Goal: Answer question/provide support

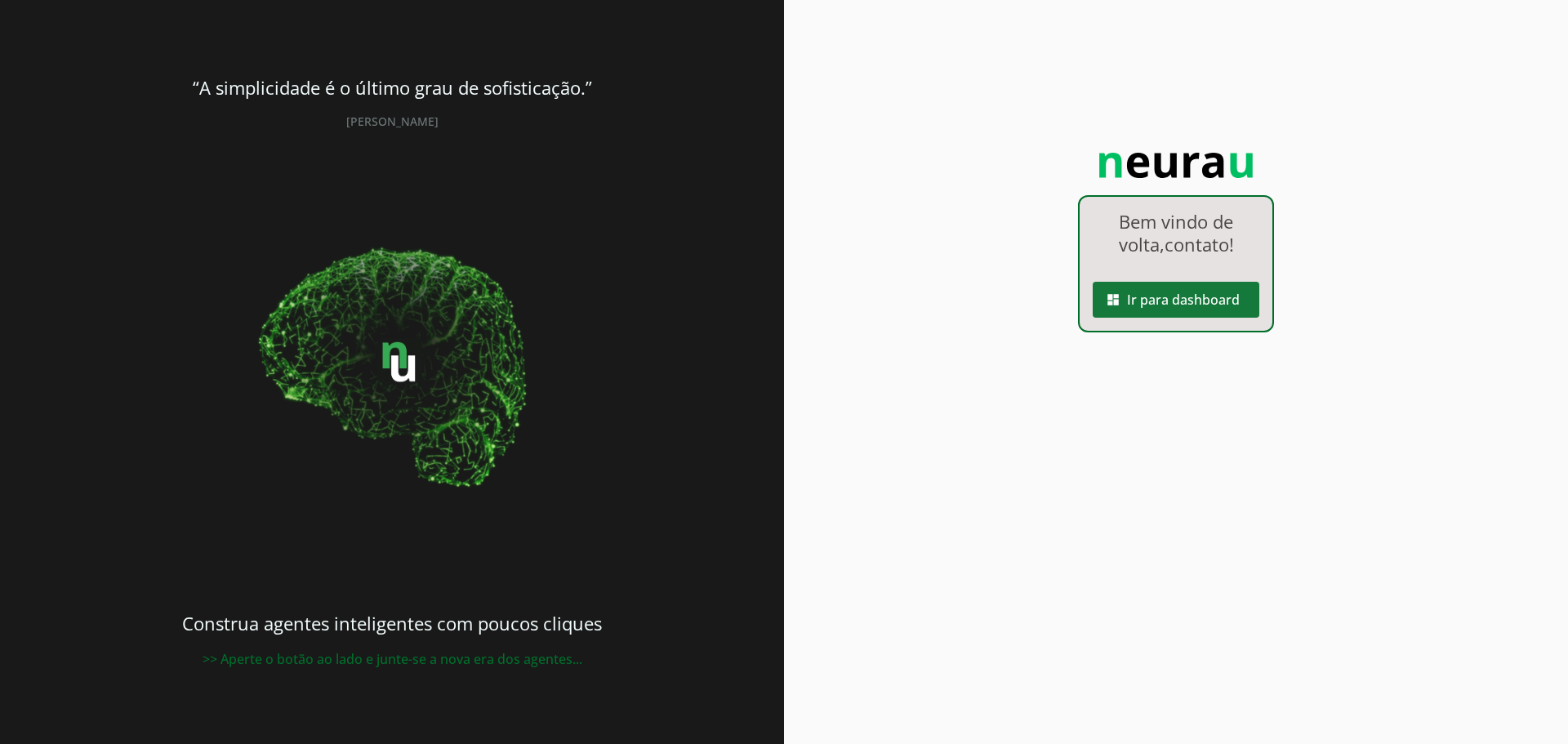
click at [1171, 304] on span at bounding box center [1176, 299] width 166 height 40
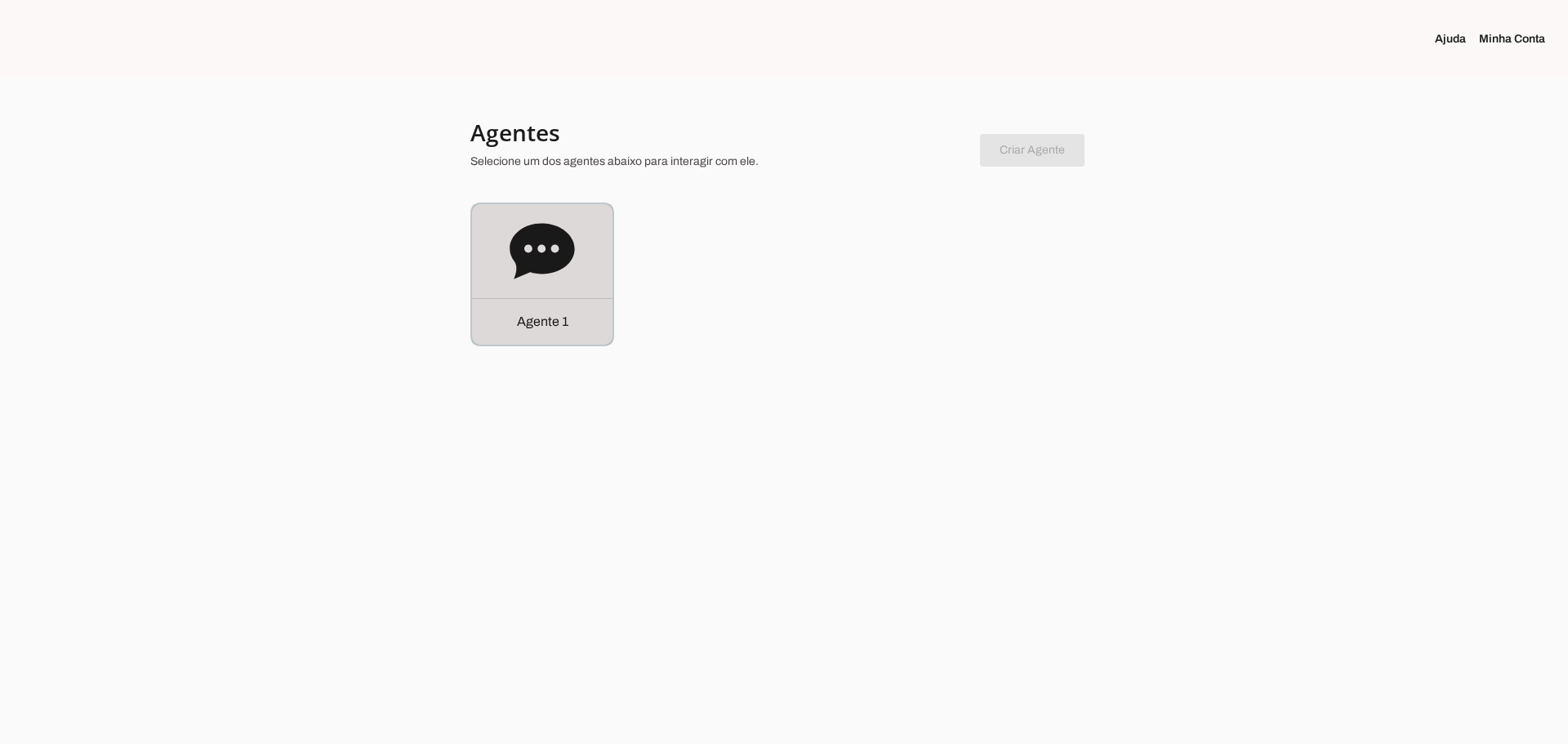
click at [545, 250] on icon at bounding box center [543, 251] width 66 height 66
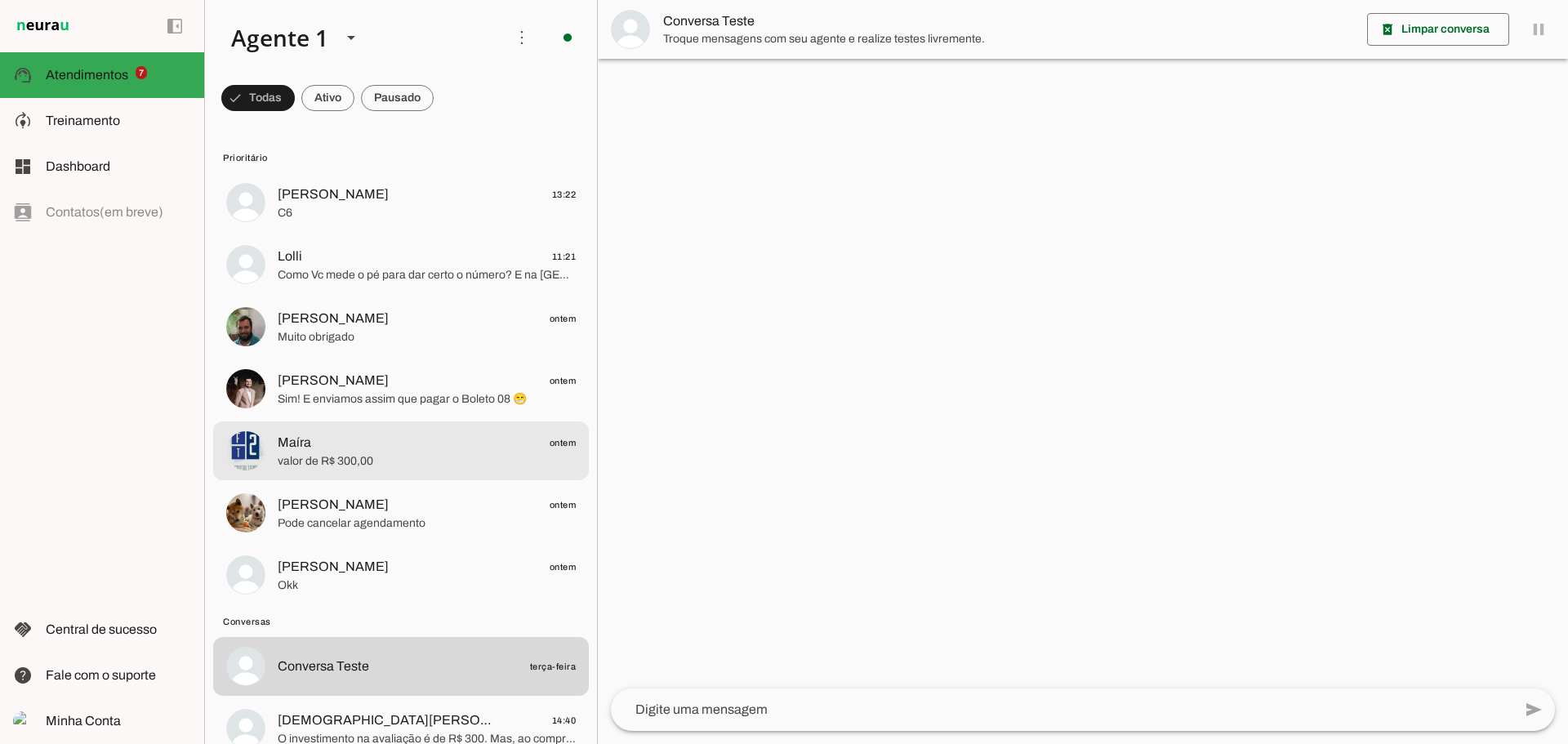
click at [334, 451] on span "Maíra ontem" at bounding box center [426, 443] width 298 height 20
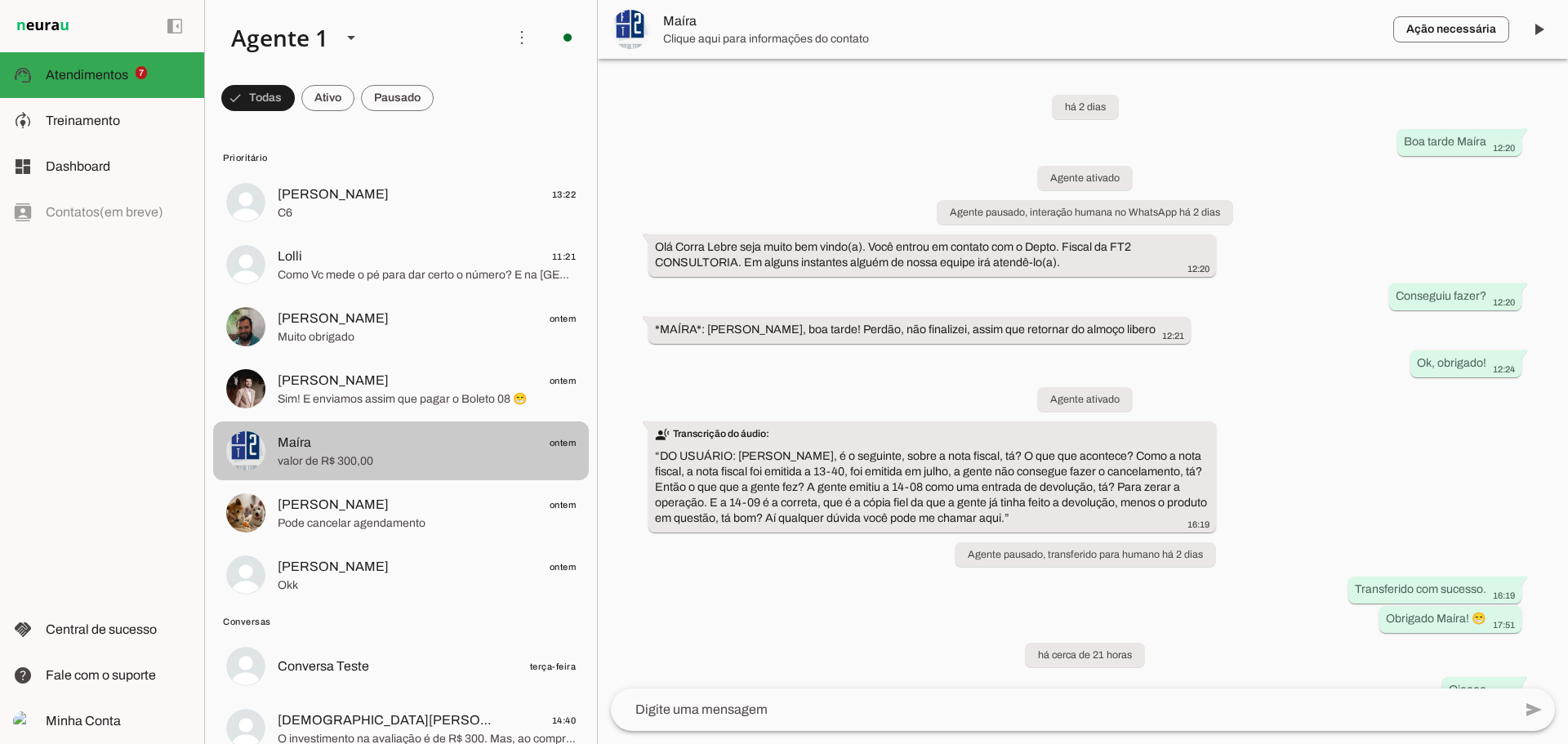
scroll to position [242, 0]
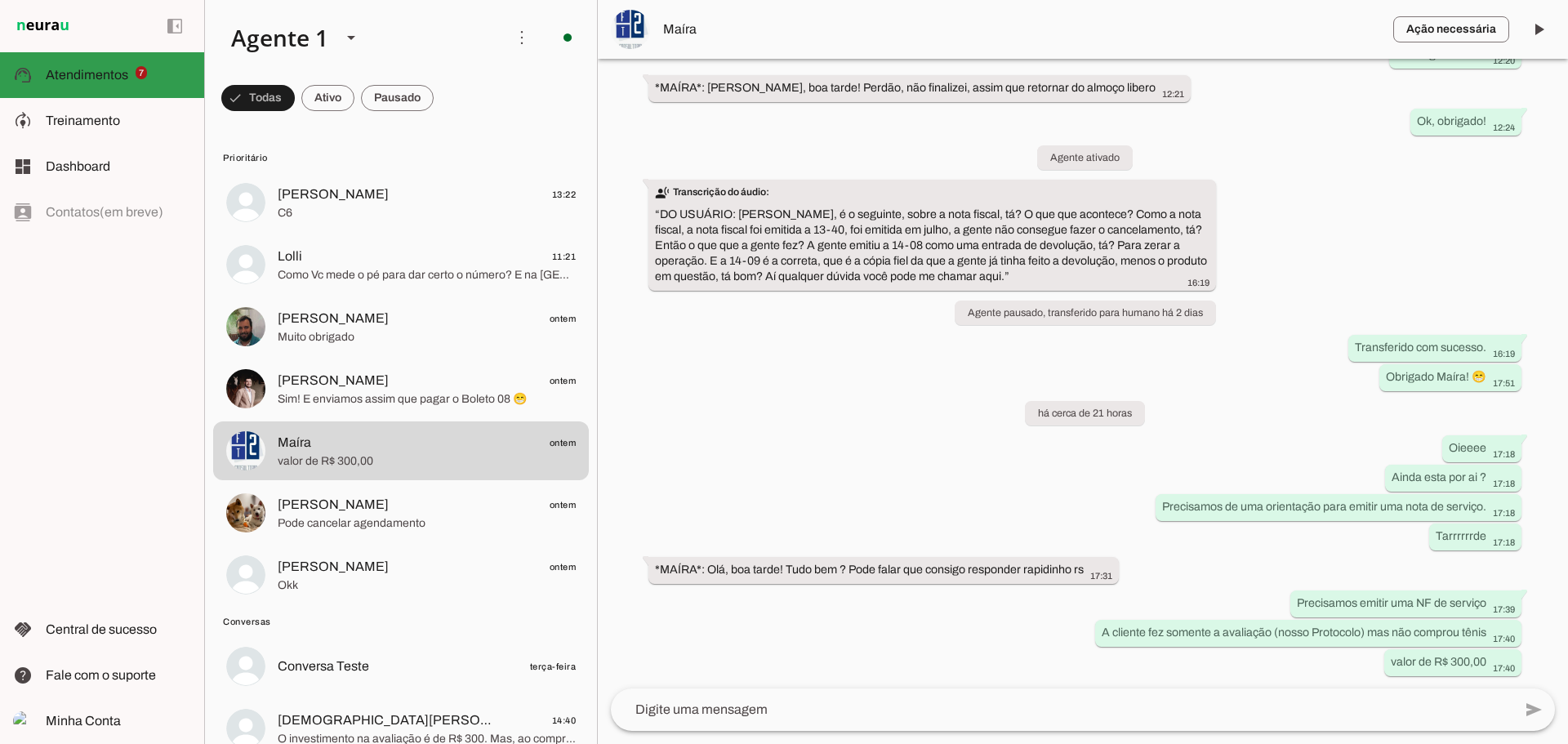
click at [102, 73] on span "Atendimentos" at bounding box center [87, 75] width 82 height 14
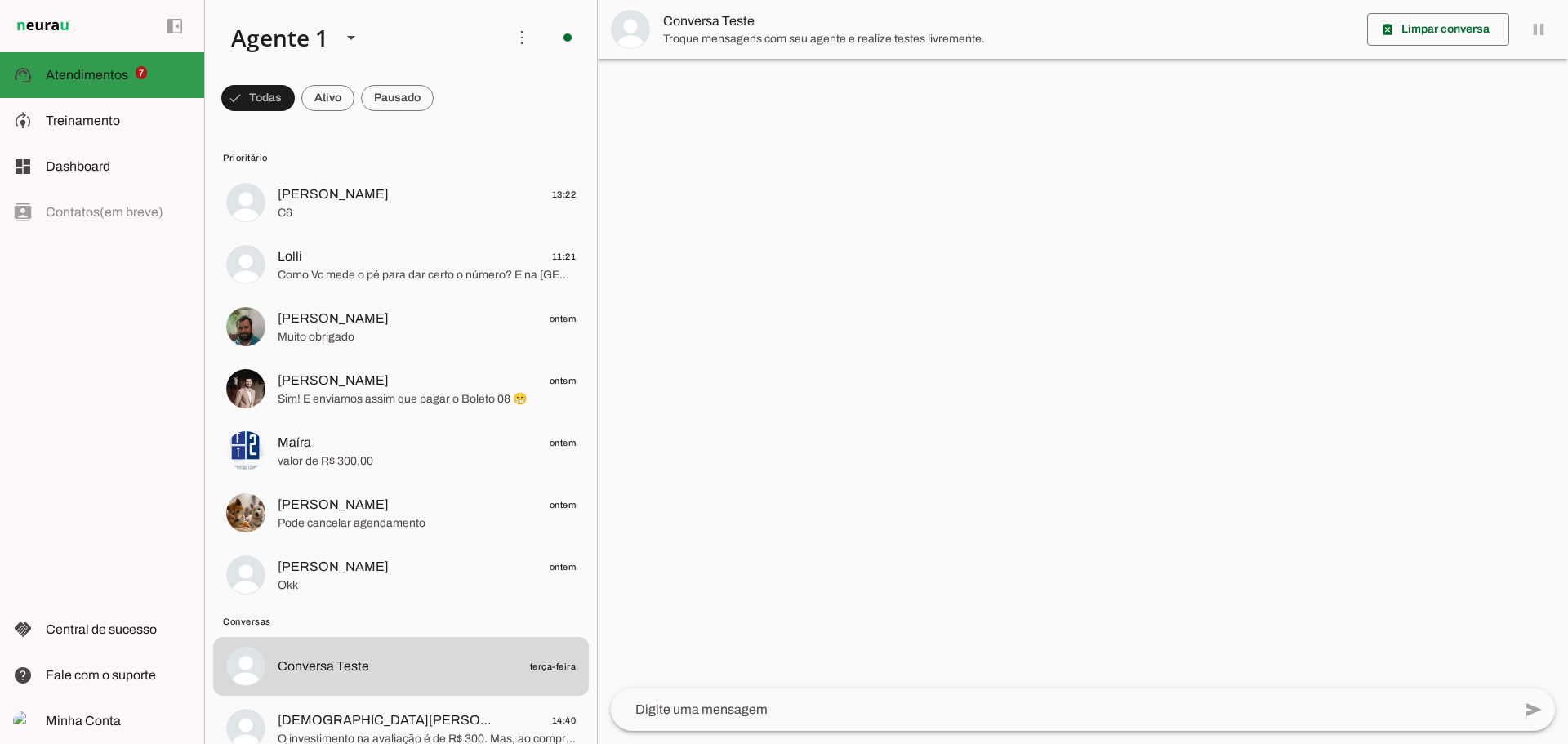
click at [0, 52] on link "support_agent Atendimentos Atendimentos 7" at bounding box center [102, 75] width 204 height 45
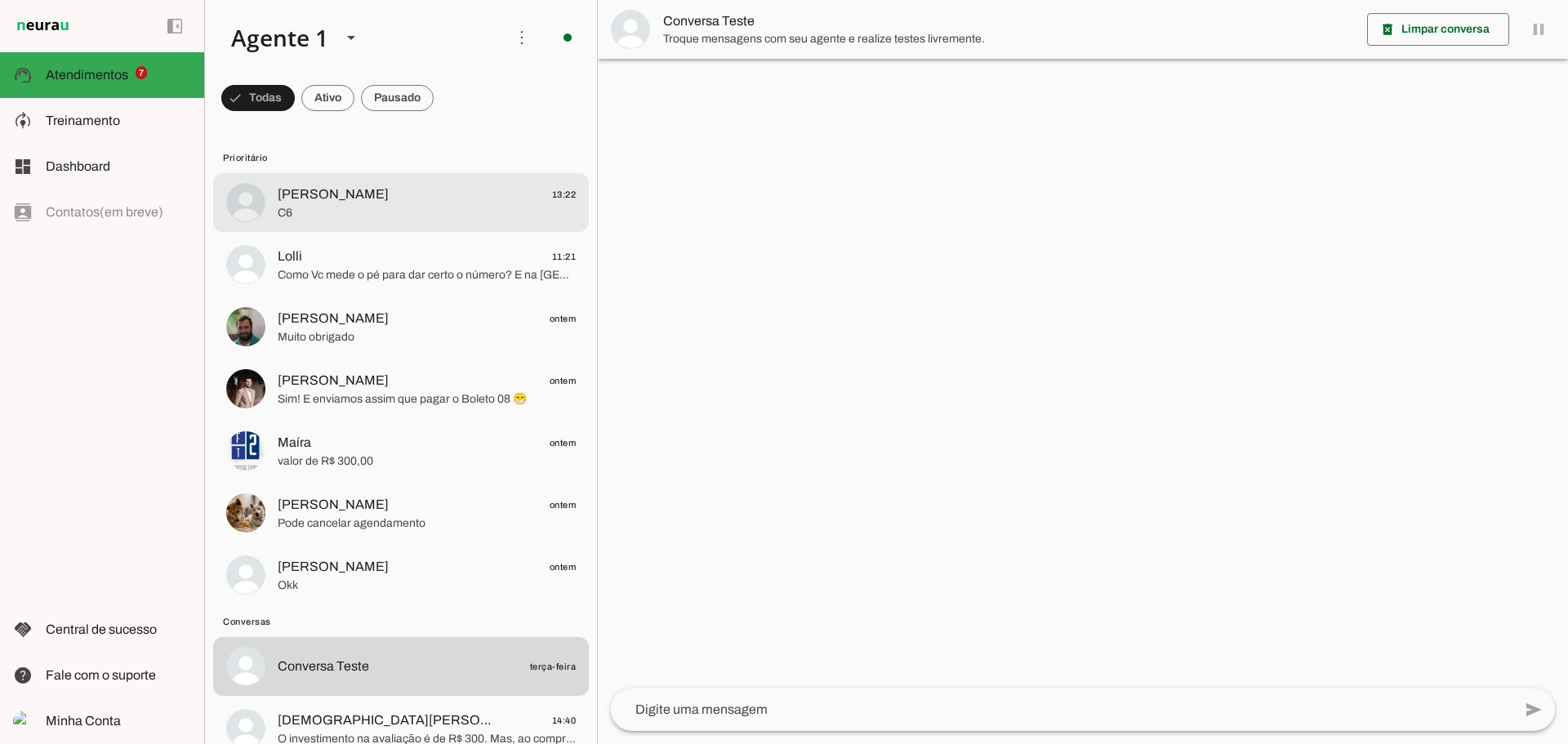
click at [413, 212] on span "C6" at bounding box center [426, 213] width 298 height 16
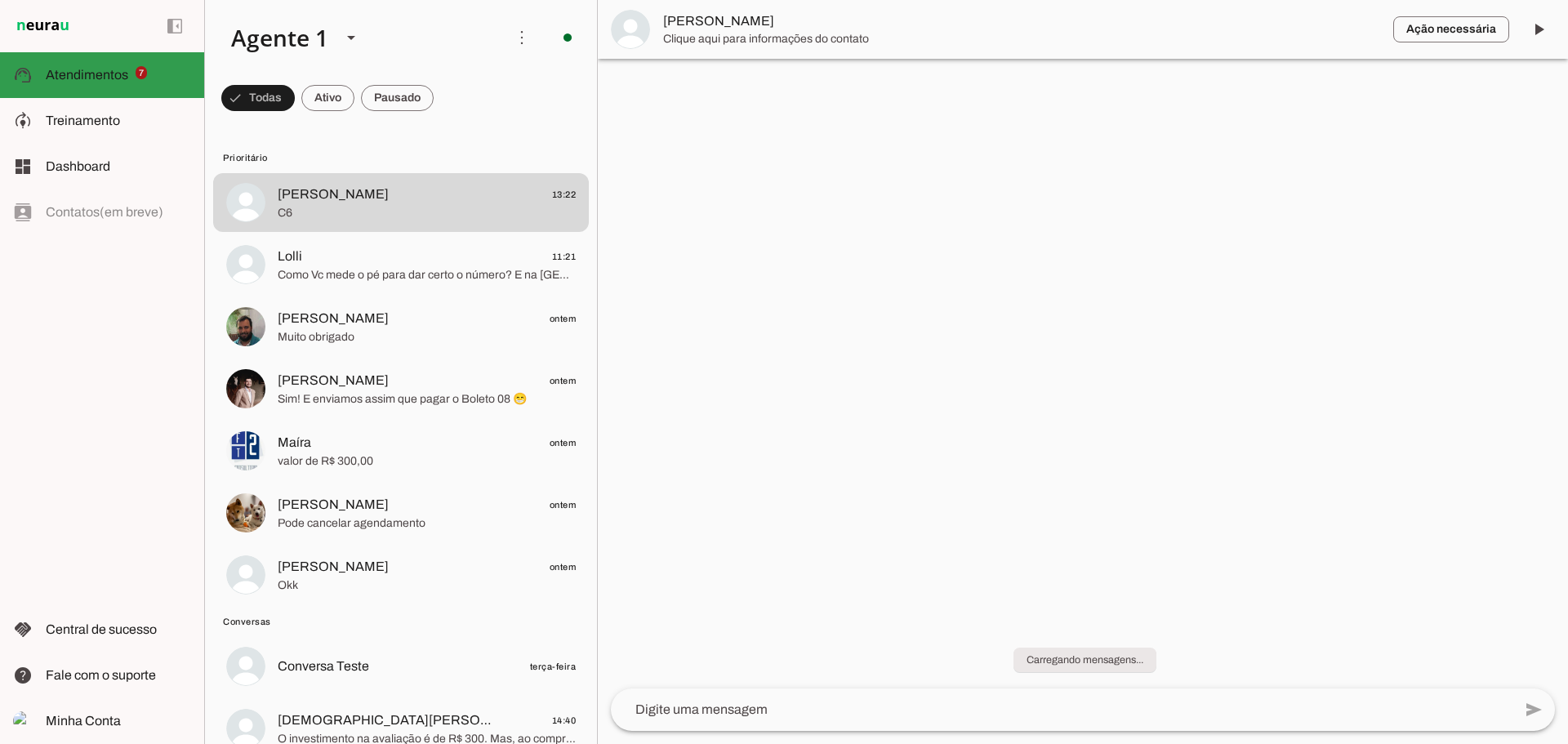
click at [118, 66] on slot at bounding box center [118, 75] width 145 height 19
